Goal: Information Seeking & Learning: Learn about a topic

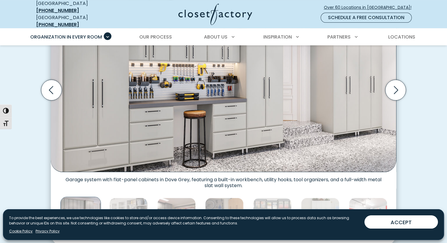
scroll to position [221, 0]
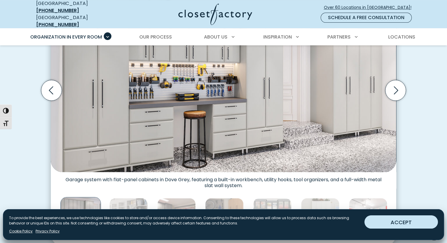
click at [407, 221] on button "ACCEPT" at bounding box center [401, 221] width 73 height 13
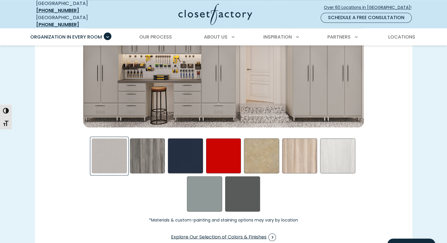
scroll to position [913, 0]
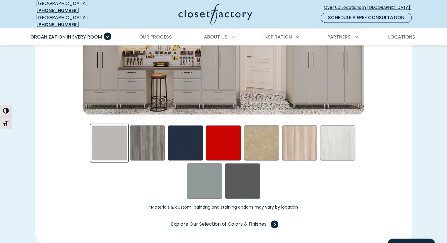
click at [274, 220] on span "Swatch Grid" at bounding box center [275, 224] width 8 height 8
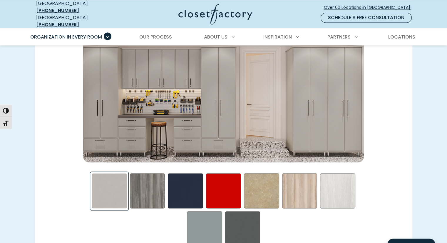
scroll to position [875, 0]
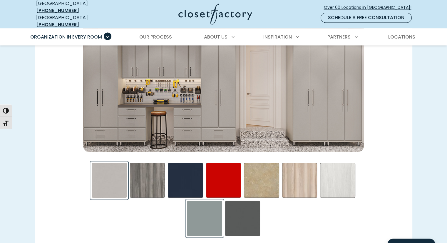
click at [209, 210] on div "Steel Blue Swatch" at bounding box center [204, 217] width 35 height 35
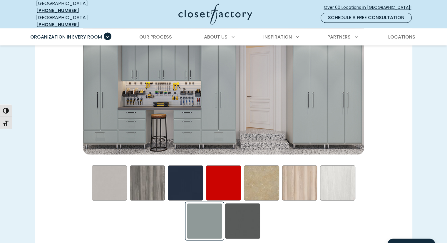
scroll to position [874, 0]
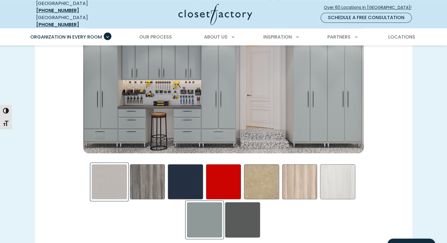
click at [119, 175] on div "Frosted Aluminum Swatch" at bounding box center [109, 181] width 35 height 35
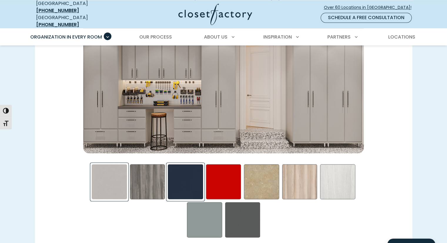
click at [188, 178] on div "Blue - High Gloss Swatch" at bounding box center [185, 181] width 35 height 35
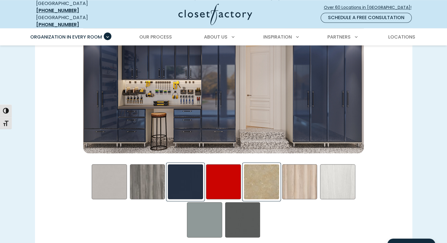
click at [256, 182] on div "Gridlock in LA Swatch" at bounding box center [261, 181] width 35 height 35
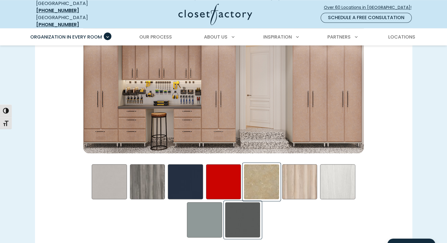
click at [249, 216] on div "Storm Swatch" at bounding box center [242, 219] width 35 height 35
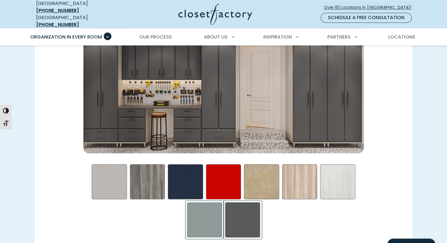
click at [208, 213] on div "Steel Blue Swatch" at bounding box center [204, 219] width 35 height 35
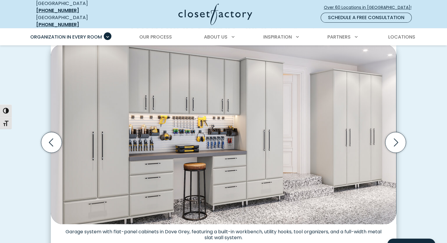
scroll to position [172, 0]
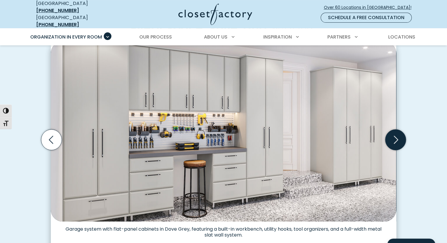
click at [396, 136] on icon "Next slide" at bounding box center [396, 140] width 4 height 8
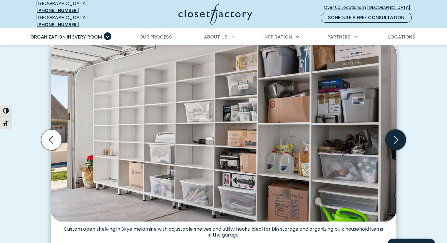
click at [396, 135] on icon "Next slide" at bounding box center [395, 139] width 21 height 21
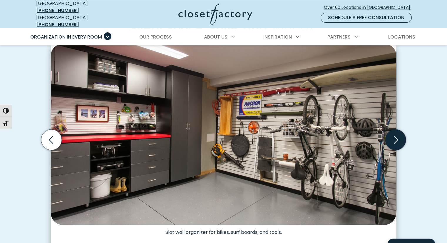
click at [396, 135] on icon "Next slide" at bounding box center [395, 139] width 21 height 21
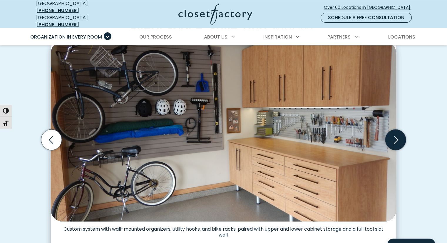
click at [396, 135] on icon "Next slide" at bounding box center [395, 139] width 21 height 21
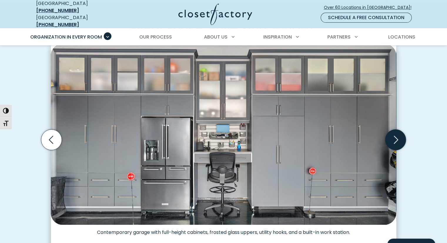
click at [396, 135] on icon "Next slide" at bounding box center [395, 139] width 21 height 21
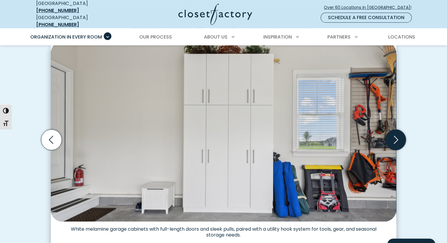
click at [396, 135] on icon "Next slide" at bounding box center [395, 139] width 21 height 21
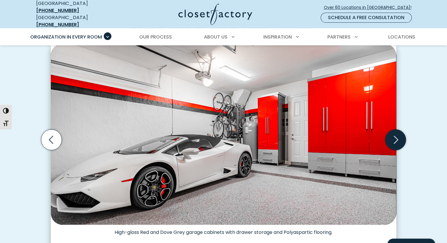
click at [396, 135] on icon "Next slide" at bounding box center [395, 139] width 21 height 21
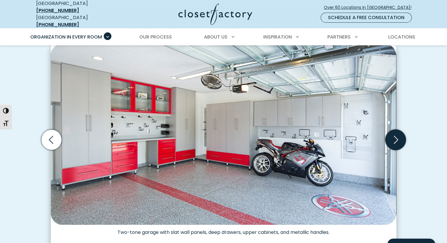
click at [396, 135] on icon "Next slide" at bounding box center [395, 139] width 21 height 21
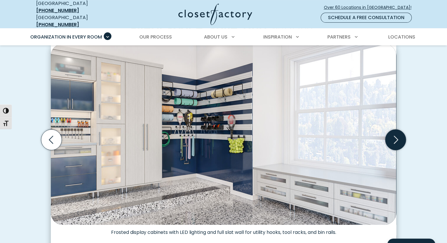
click at [396, 135] on icon "Next slide" at bounding box center [395, 139] width 21 height 21
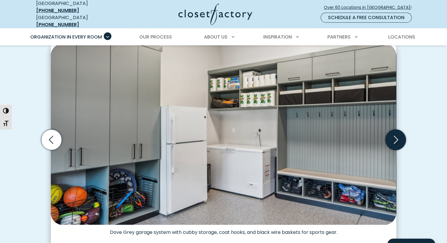
click at [396, 135] on icon "Next slide" at bounding box center [395, 139] width 21 height 21
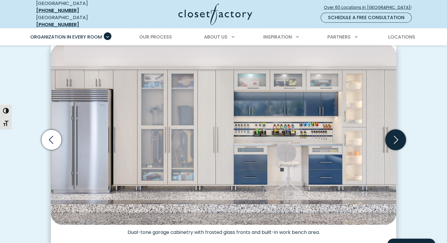
click at [396, 135] on icon "Next slide" at bounding box center [395, 139] width 21 height 21
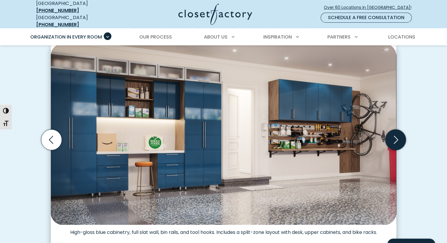
click at [396, 135] on icon "Next slide" at bounding box center [395, 139] width 21 height 21
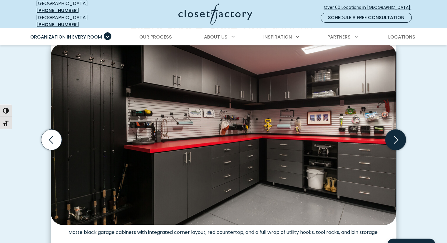
click at [396, 135] on icon "Next slide" at bounding box center [395, 139] width 21 height 21
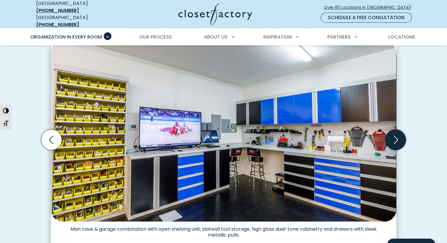
click at [396, 135] on icon "Next slide" at bounding box center [395, 139] width 21 height 21
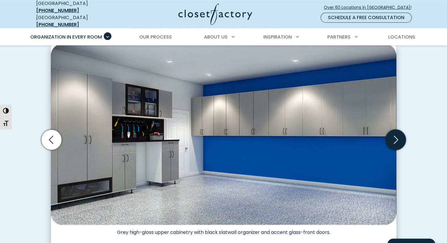
click at [396, 135] on icon "Next slide" at bounding box center [395, 139] width 21 height 21
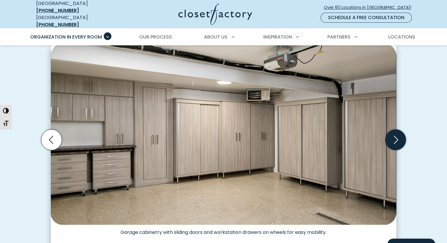
click at [396, 135] on icon "Next slide" at bounding box center [395, 139] width 21 height 21
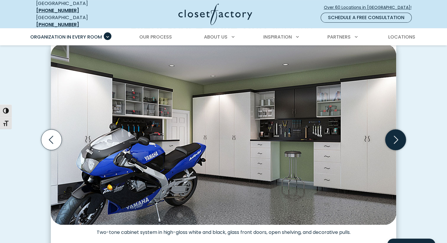
click at [396, 135] on icon "Next slide" at bounding box center [395, 139] width 21 height 21
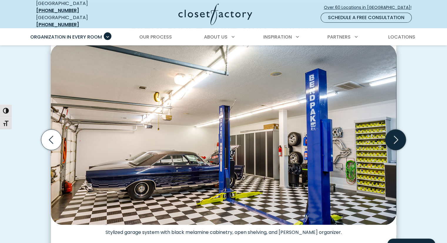
click at [396, 135] on icon "Next slide" at bounding box center [395, 139] width 21 height 21
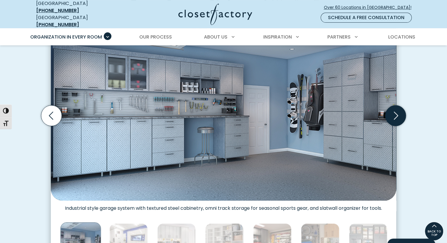
scroll to position [192, 0]
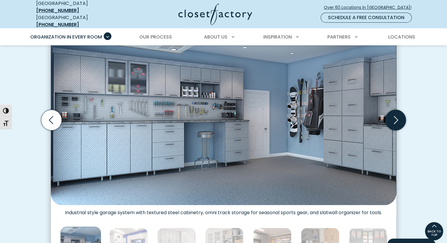
click at [396, 115] on icon "Next slide" at bounding box center [395, 120] width 21 height 21
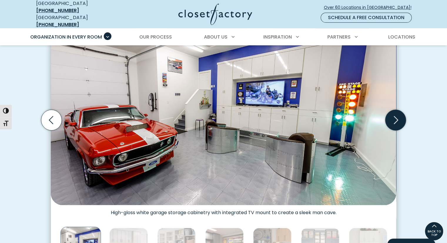
click at [396, 115] on icon "Next slide" at bounding box center [395, 120] width 21 height 21
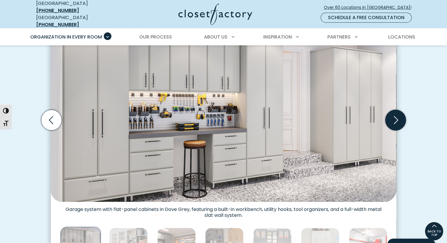
click at [396, 115] on icon "Next slide" at bounding box center [395, 120] width 21 height 21
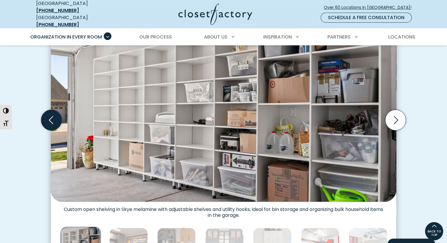
click at [58, 115] on icon "Previous slide" at bounding box center [51, 120] width 21 height 21
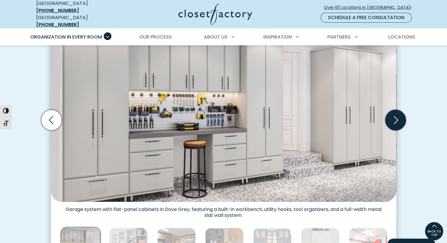
click at [397, 116] on icon "Next slide" at bounding box center [396, 120] width 4 height 8
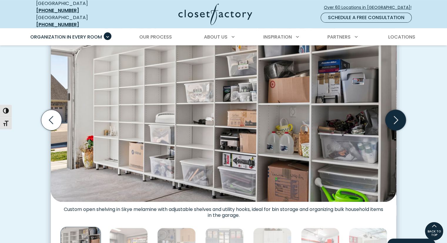
click at [397, 116] on icon "Next slide" at bounding box center [396, 120] width 4 height 8
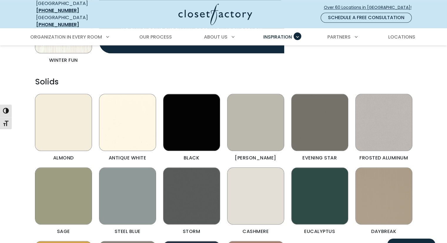
scroll to position [658, 0]
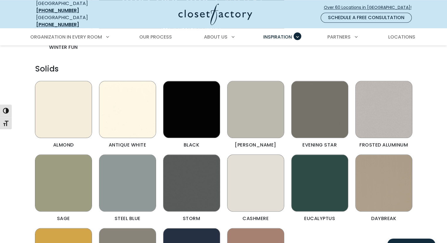
click at [133, 179] on img "Color & Finishes" at bounding box center [127, 182] width 57 height 57
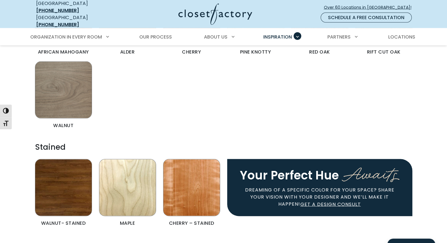
scroll to position [1233, 0]
click at [72, 173] on img "Color & Finishes" at bounding box center [63, 187] width 57 height 57
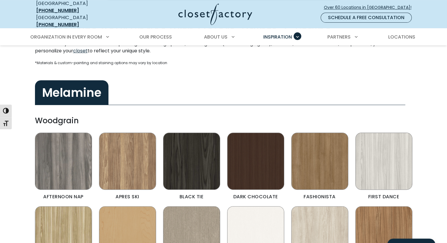
scroll to position [0, 0]
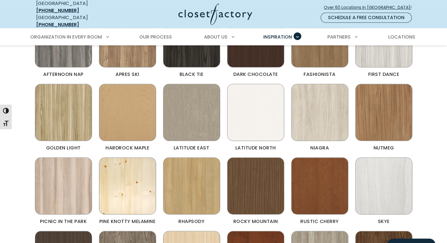
scroll to position [316, 0]
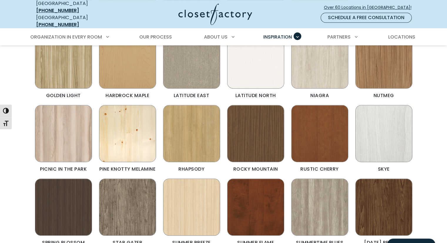
click at [193, 181] on img "Color & Finishes" at bounding box center [191, 206] width 57 height 57
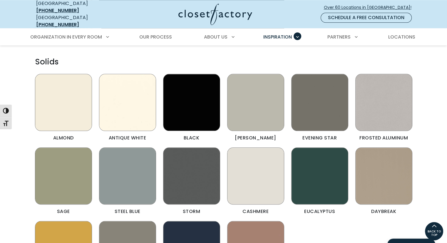
scroll to position [664, 0]
